Goal: Transaction & Acquisition: Purchase product/service

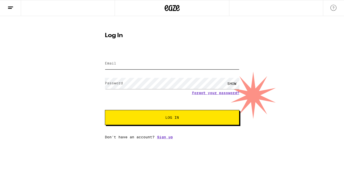
click at [177, 65] on input "Email" at bounding box center [172, 63] width 134 height 11
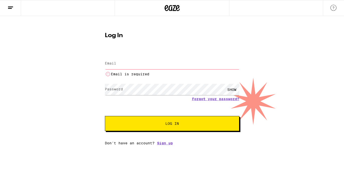
type input "[EMAIL_ADDRESS][DOMAIN_NAME]"
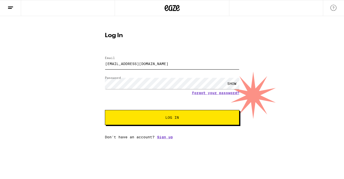
click at [105, 110] on button "Log In" at bounding box center [172, 117] width 134 height 15
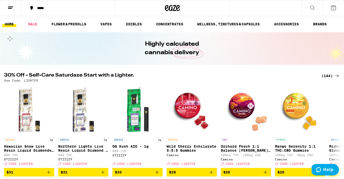
click at [13, 9] on icon at bounding box center [11, 8] width 6 height 6
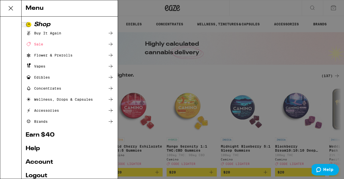
click at [50, 33] on div "Buy It Again" at bounding box center [44, 33] width 36 height 6
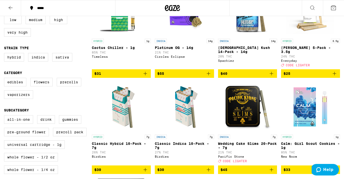
scroll to position [97, 0]
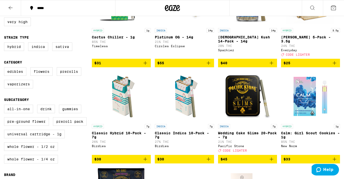
click at [291, 131] on p "Calm: Girl Scout Cookies - 1g" at bounding box center [310, 135] width 59 height 8
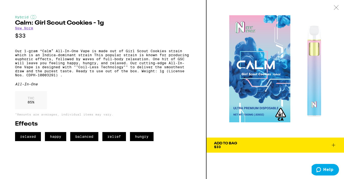
click at [30, 28] on link "New Norm" at bounding box center [24, 28] width 18 height 4
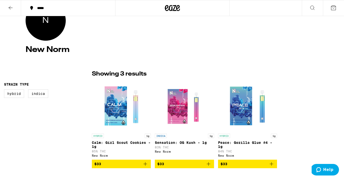
scroll to position [114, 0]
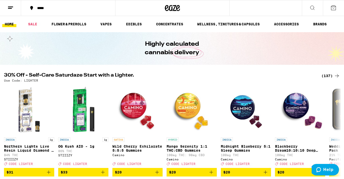
click at [14, 7] on button at bounding box center [10, 8] width 21 height 16
click at [12, 8] on icon at bounding box center [11, 8] width 6 height 6
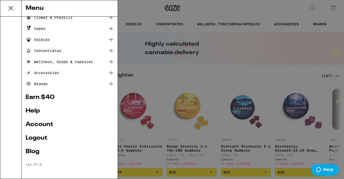
click at [34, 124] on link "Account" at bounding box center [70, 124] width 88 height 6
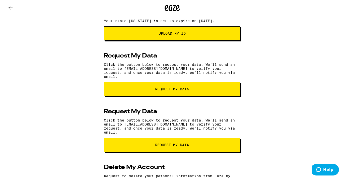
scroll to position [140, 0]
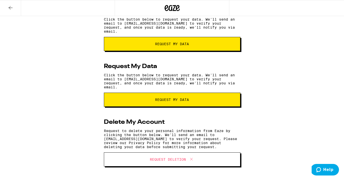
click at [11, 13] on button at bounding box center [10, 8] width 21 height 16
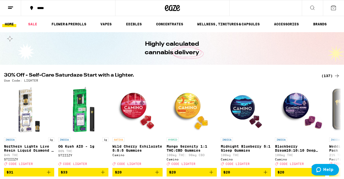
click at [335, 6] on icon at bounding box center [333, 8] width 6 height 6
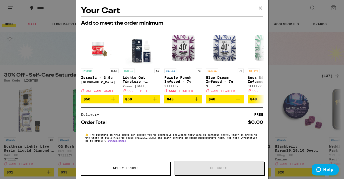
click at [259, 9] on icon at bounding box center [261, 8] width 8 height 8
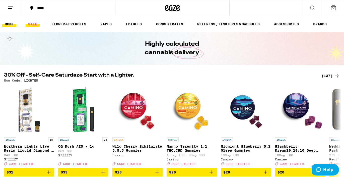
click at [33, 27] on link "SALE" at bounding box center [33, 24] width 14 height 6
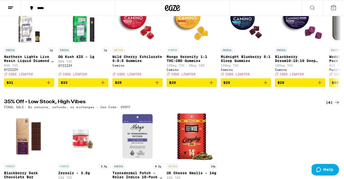
scroll to position [70, 0]
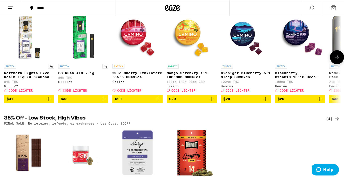
click at [333, 60] on button at bounding box center [337, 57] width 14 height 14
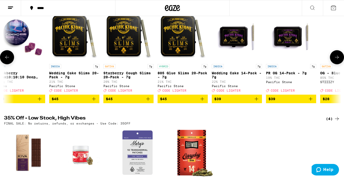
scroll to position [0, 281]
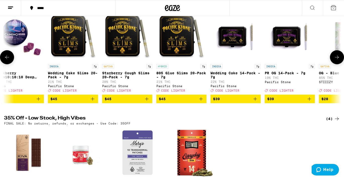
click at [333, 60] on button at bounding box center [337, 57] width 14 height 14
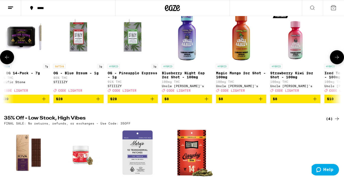
scroll to position [0, 563]
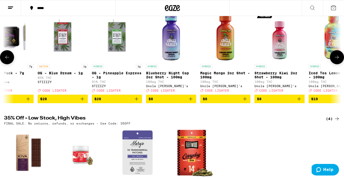
click at [333, 60] on button at bounding box center [337, 57] width 14 height 14
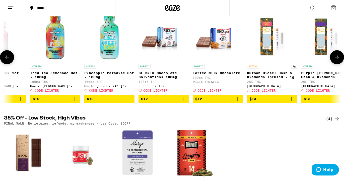
scroll to position [0, 844]
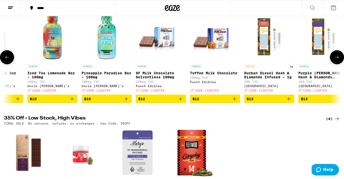
click at [333, 60] on button at bounding box center [337, 57] width 14 height 14
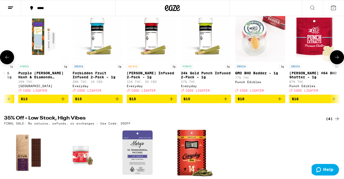
scroll to position [0, 1125]
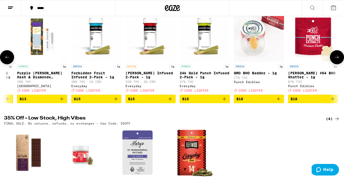
click at [333, 60] on button at bounding box center [337, 57] width 14 height 14
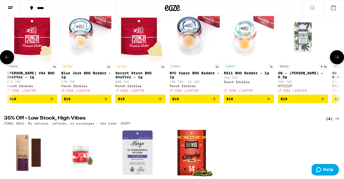
scroll to position [0, 1406]
click at [7, 59] on icon at bounding box center [7, 57] width 4 height 4
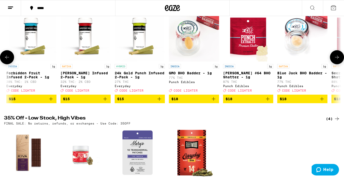
scroll to position [0, 1125]
